Goal: Task Accomplishment & Management: Manage account settings

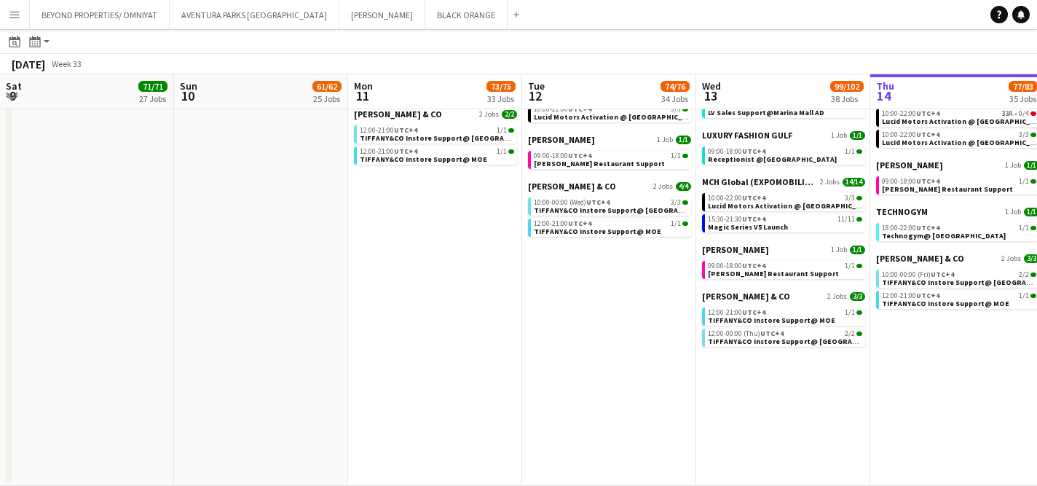
scroll to position [0, 449]
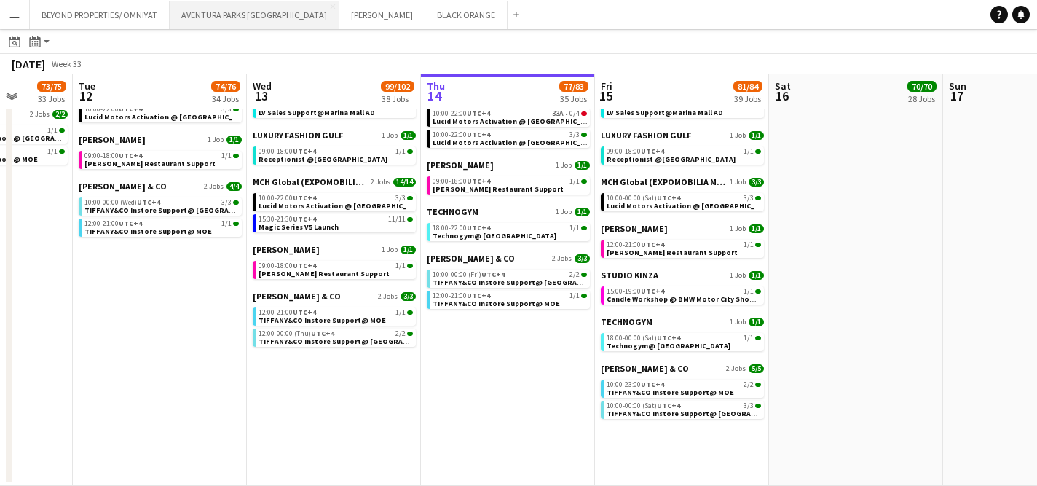
click at [214, 17] on button "AVENTURA PARKS DUBAI Close" at bounding box center [255, 15] width 170 height 28
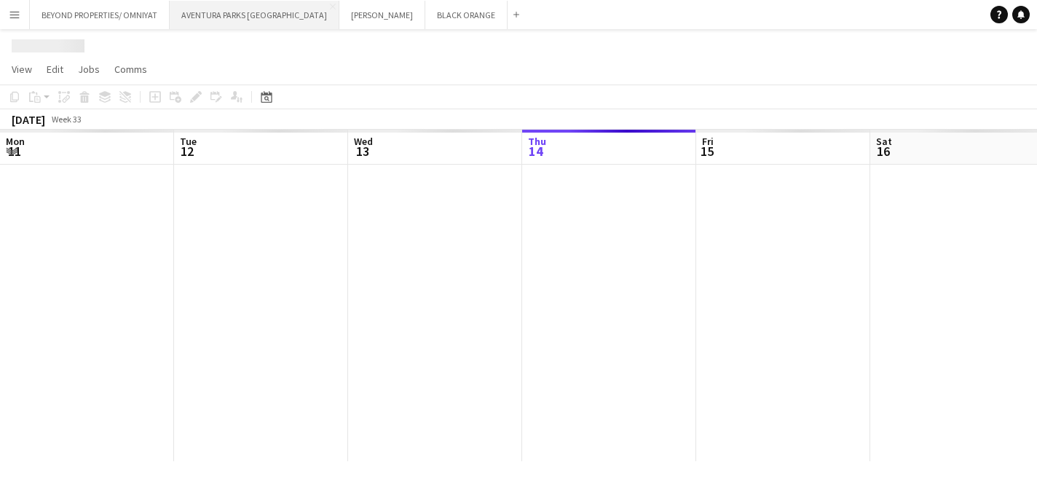
scroll to position [0, 348]
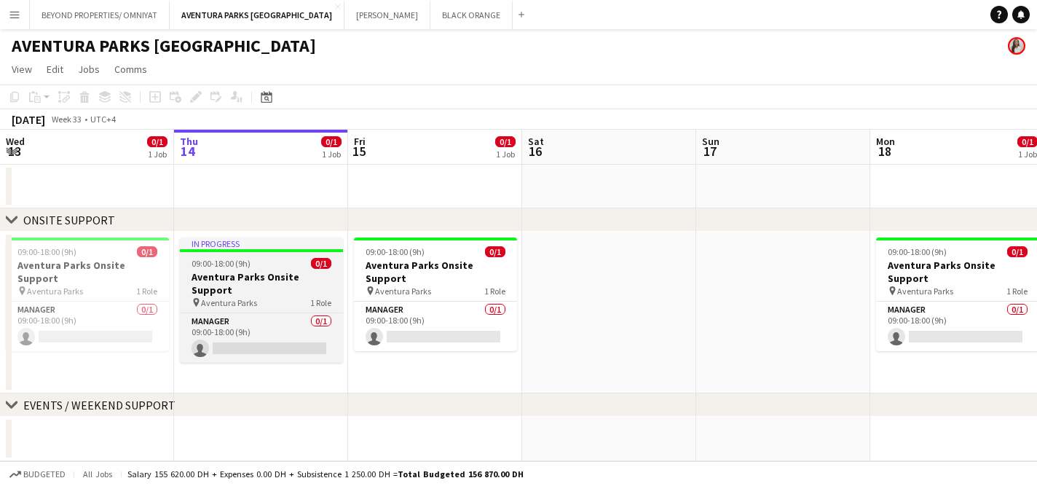
click at [268, 270] on h3 "Aventura Parks Onsite Support" at bounding box center [261, 283] width 163 height 26
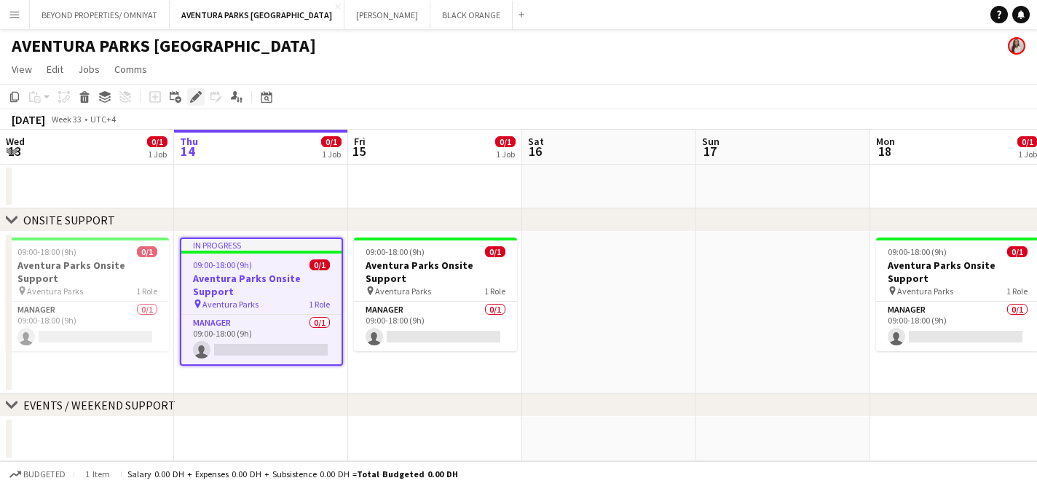
click at [197, 95] on icon at bounding box center [196, 97] width 8 height 8
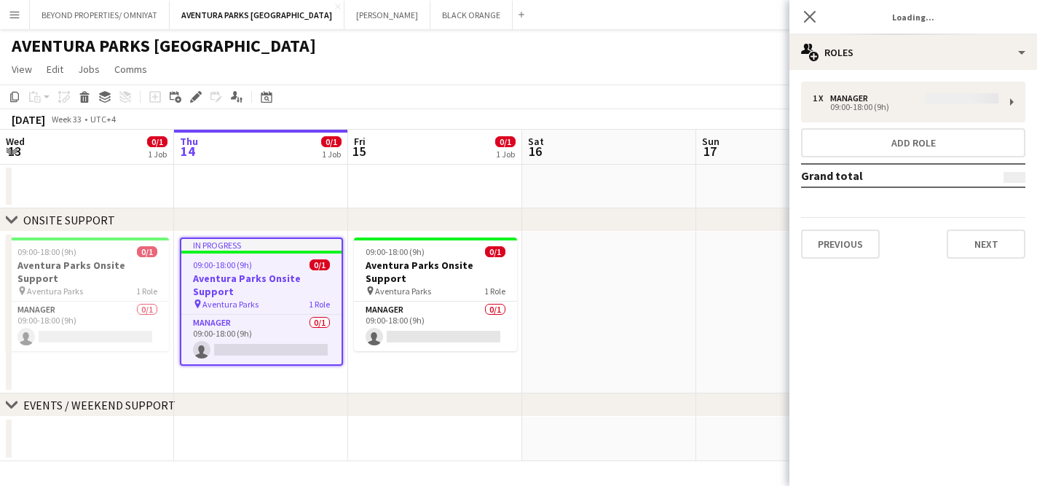
type input "**********"
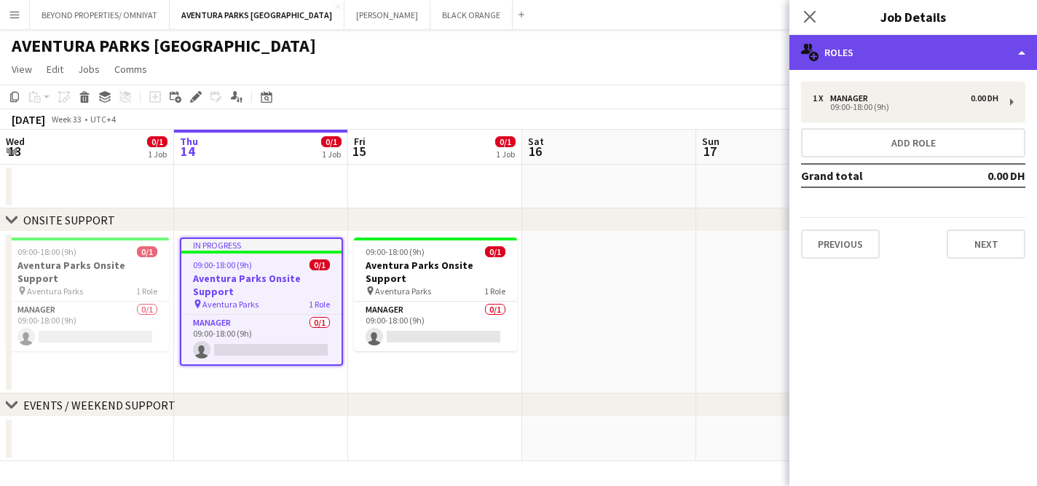
click at [874, 58] on div "multiple-users-add Roles" at bounding box center [913, 52] width 248 height 35
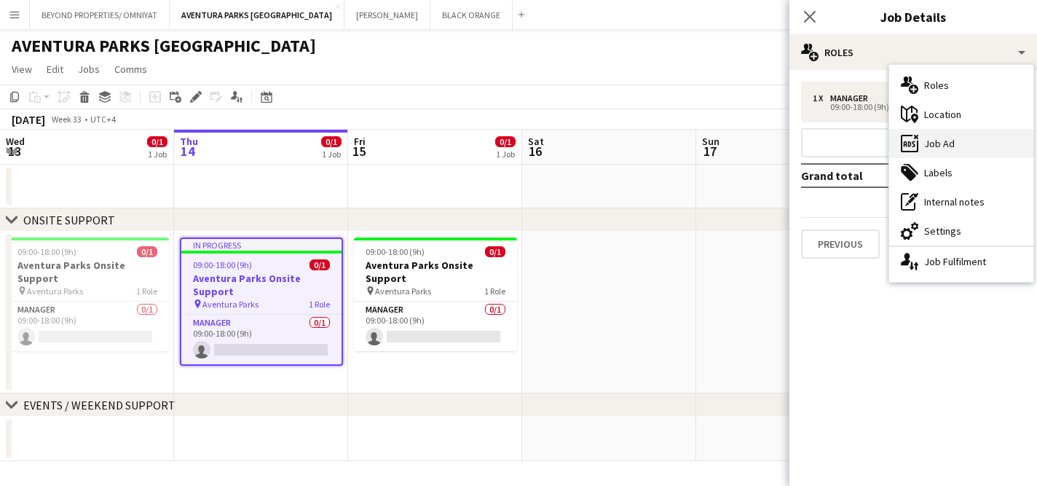
click at [923, 146] on div "ads-window Job Ad" at bounding box center [961, 143] width 144 height 29
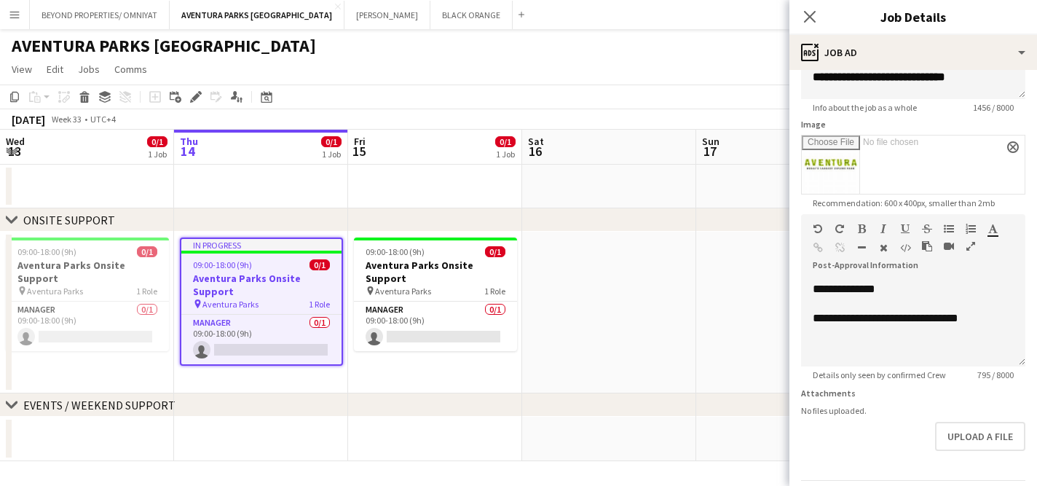
scroll to position [565, 0]
click at [808, 22] on icon "Close pop-in" at bounding box center [810, 16] width 14 height 14
